Goal: Information Seeking & Learning: Learn about a topic

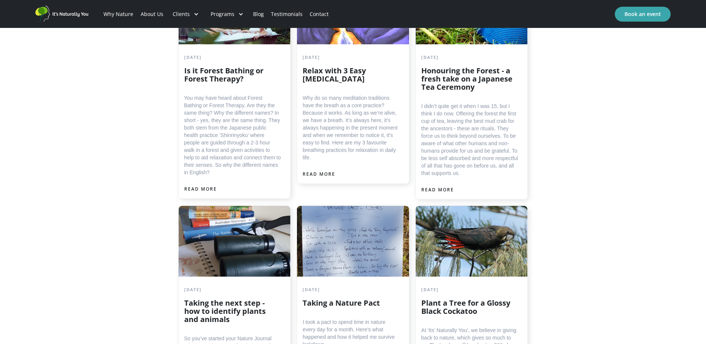
scroll to position [2158, 0]
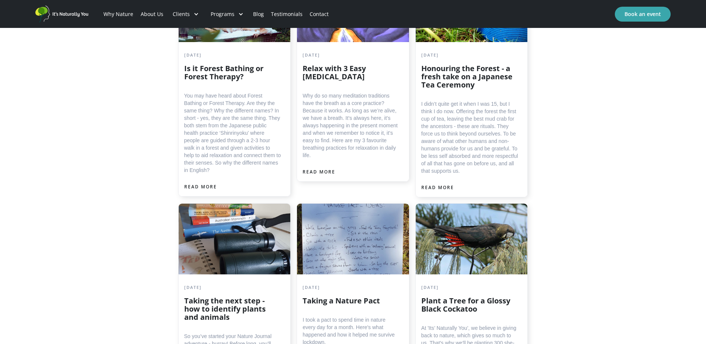
click at [256, 13] on link "Blog" at bounding box center [258, 13] width 18 height 25
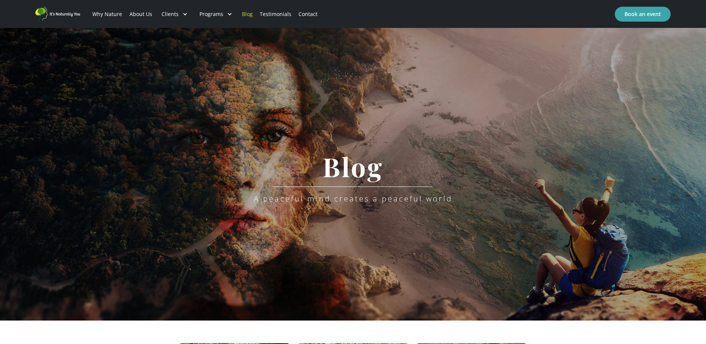
click at [354, 189] on div "Blog A peaceful mind creates a peaceful world" at bounding box center [353, 174] width 199 height 58
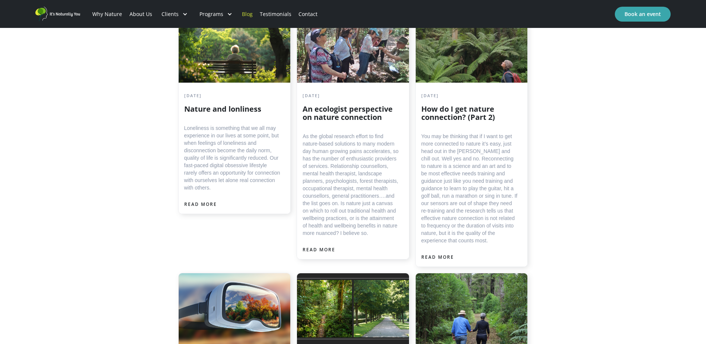
scroll to position [335, 0]
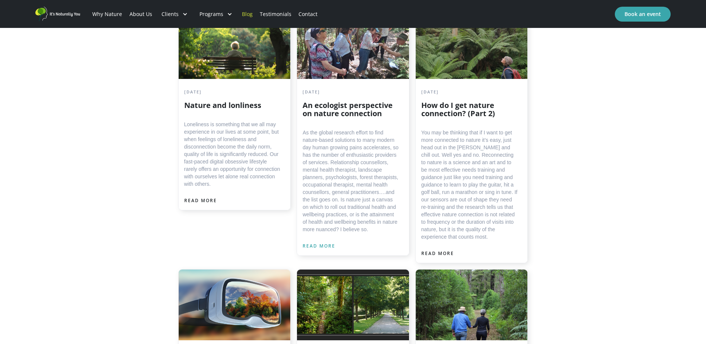
click at [316, 243] on div "READ MORE" at bounding box center [319, 245] width 33 height 7
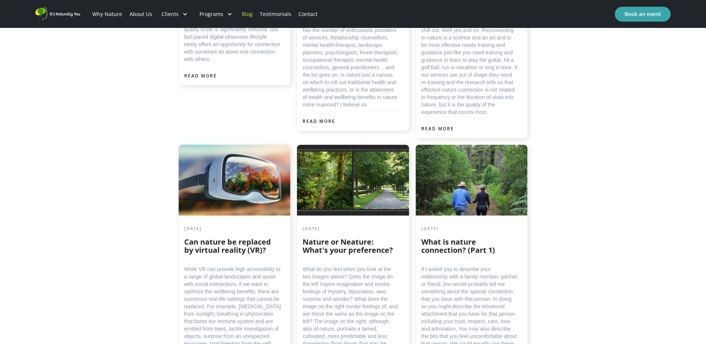
scroll to position [298, 0]
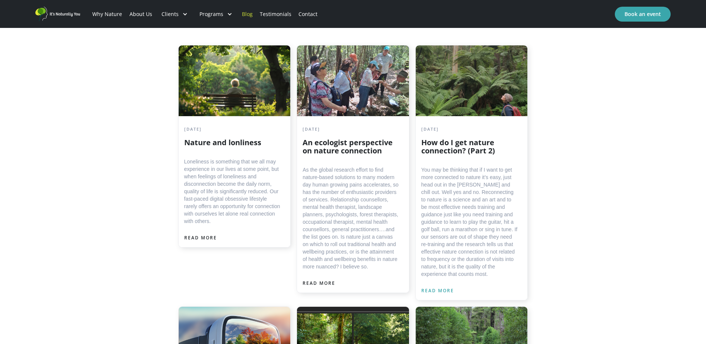
click at [434, 289] on div "READ MORE" at bounding box center [437, 290] width 33 height 7
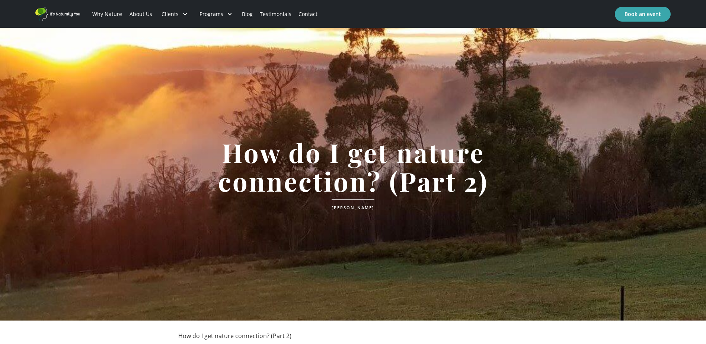
click at [136, 11] on link "About Us" at bounding box center [141, 13] width 30 height 25
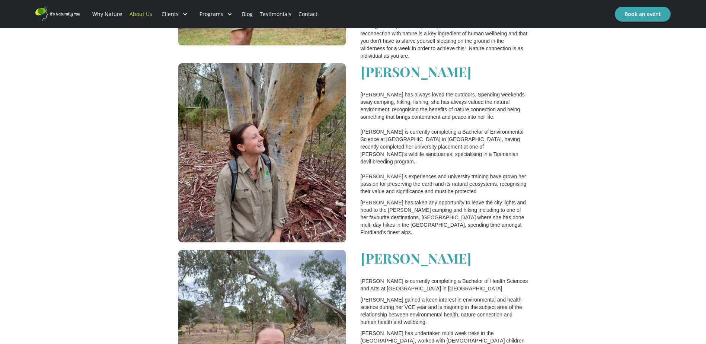
scroll to position [1265, 0]
